Goal: Task Accomplishment & Management: Complete application form

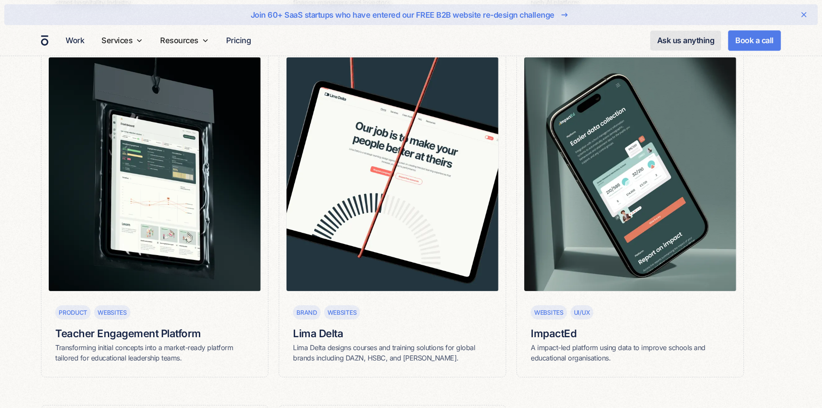
scroll to position [777, 0]
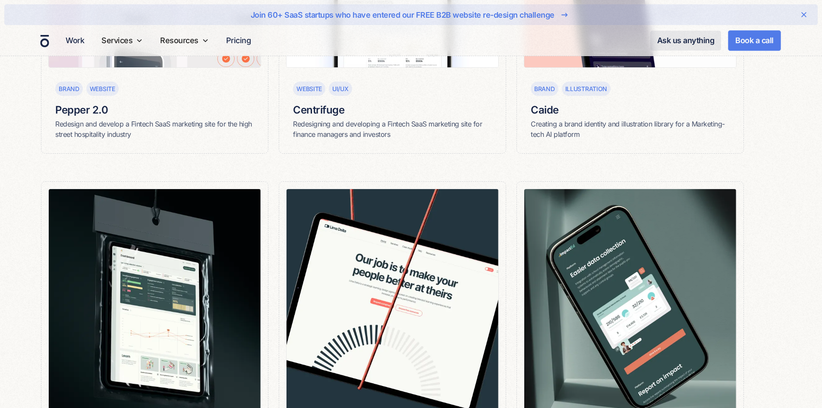
click at [48, 40] on div "Work Services SERVICES Website design Our signature SaaS design process Brand a…" at bounding box center [411, 40] width 822 height 31
click at [45, 40] on img "home" at bounding box center [45, 41] width 9 height 13
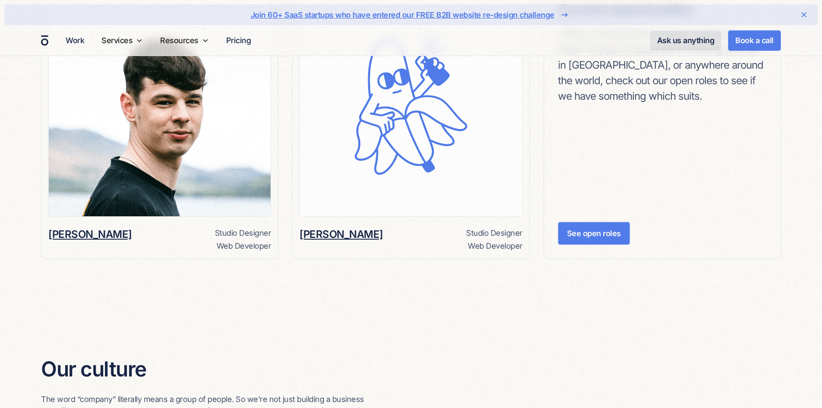
scroll to position [949, 0]
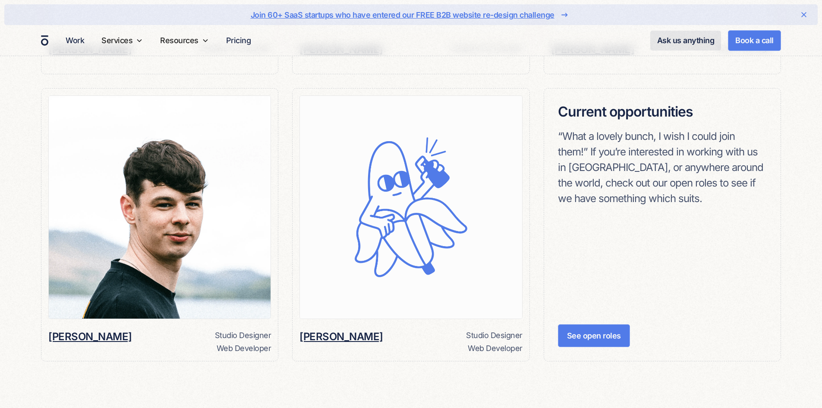
click at [175, 159] on img at bounding box center [160, 207] width 222 height 223
click at [198, 215] on img at bounding box center [160, 207] width 222 height 223
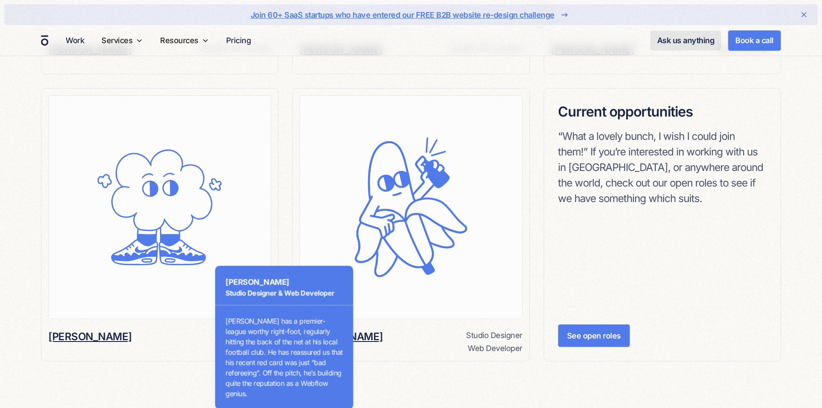
click at [96, 337] on h6 "Frankie Hildrick" at bounding box center [90, 336] width 84 height 15
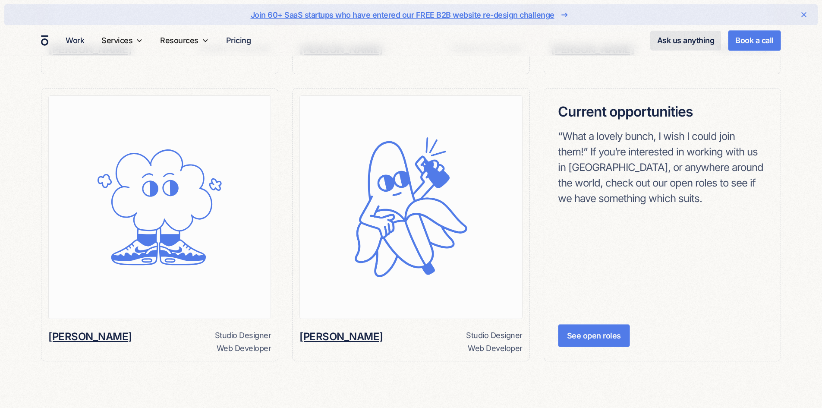
click at [227, 332] on div "Studio Designer" at bounding box center [243, 335] width 57 height 12
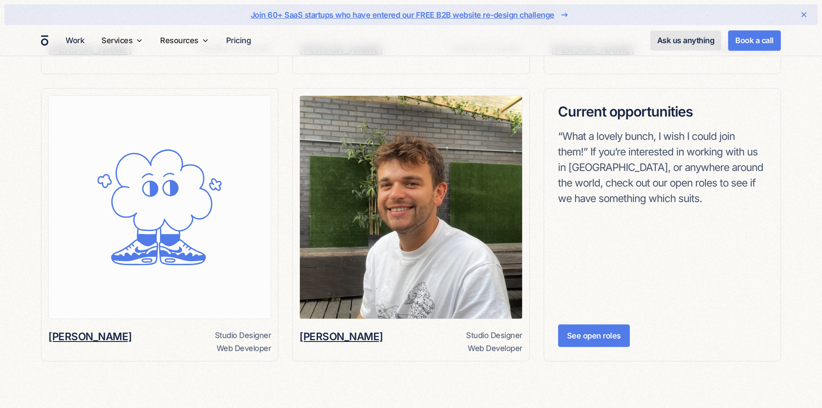
click at [355, 266] on img at bounding box center [411, 207] width 222 height 223
click at [361, 247] on img at bounding box center [411, 207] width 222 height 223
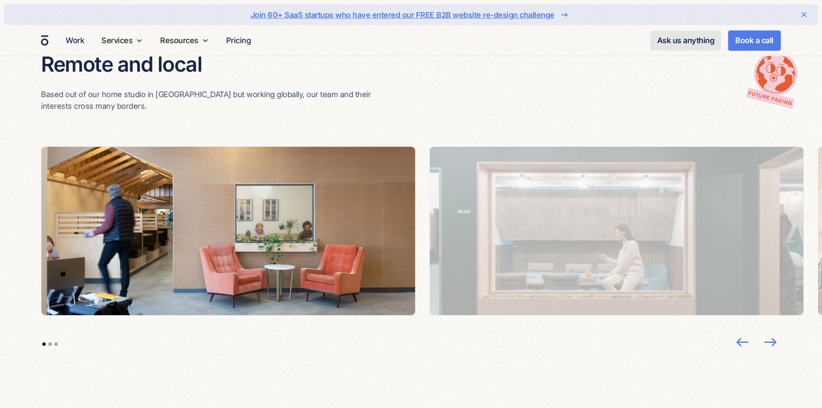
scroll to position [1855, 0]
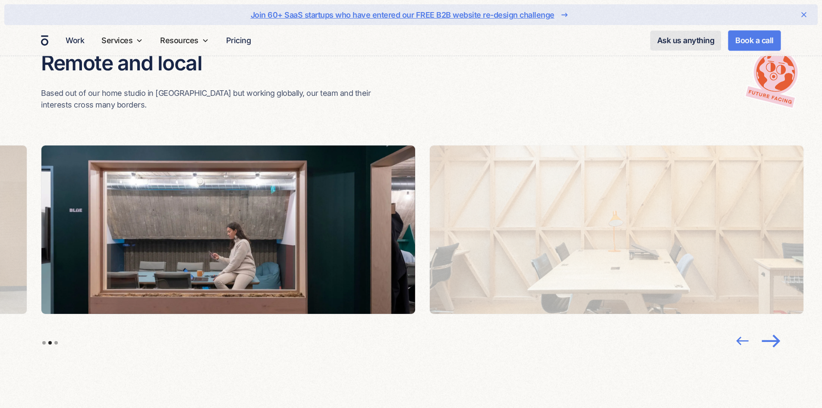
click at [769, 345] on img "next slide" at bounding box center [770, 340] width 23 height 22
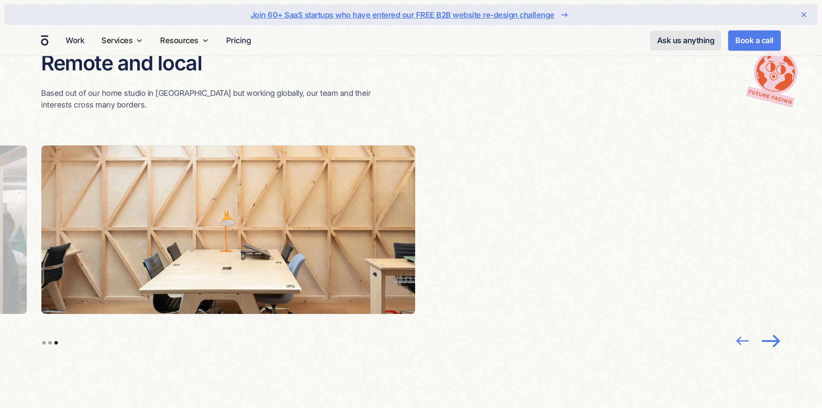
click at [769, 343] on img "next slide" at bounding box center [770, 340] width 23 height 22
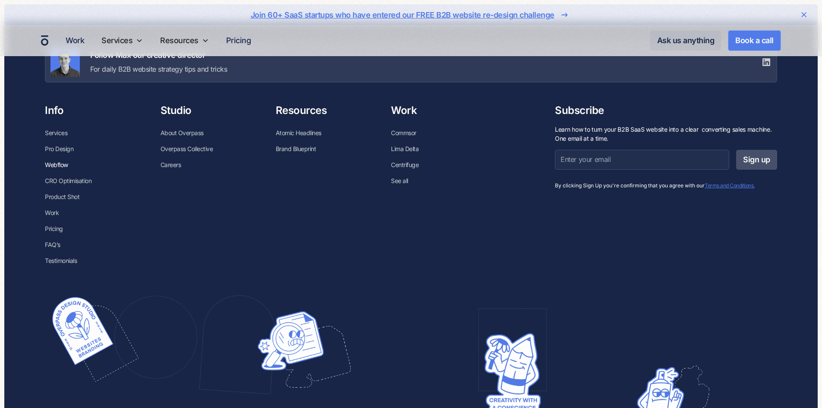
scroll to position [3107, 0]
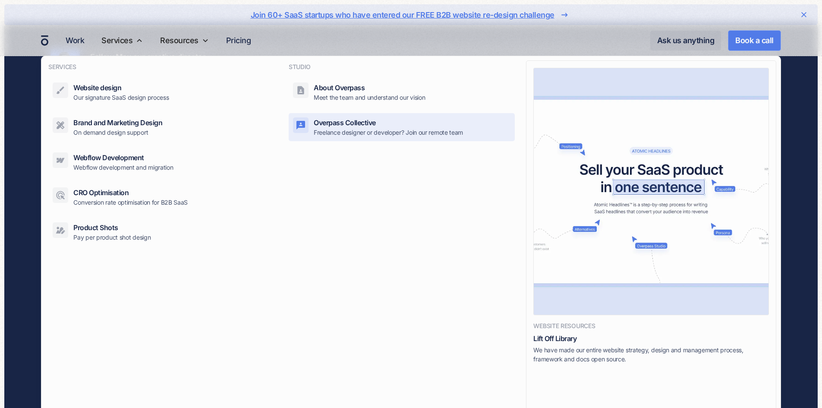
click at [312, 125] on link "Overpass Collective Freelance designer or developer? Join our remote team" at bounding box center [402, 127] width 227 height 28
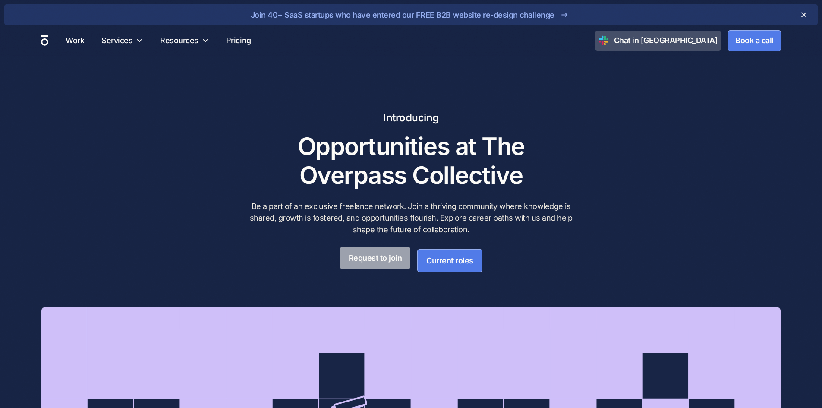
click at [351, 260] on link "Request to join" at bounding box center [375, 258] width 71 height 22
